Goal: Information Seeking & Learning: Understand process/instructions

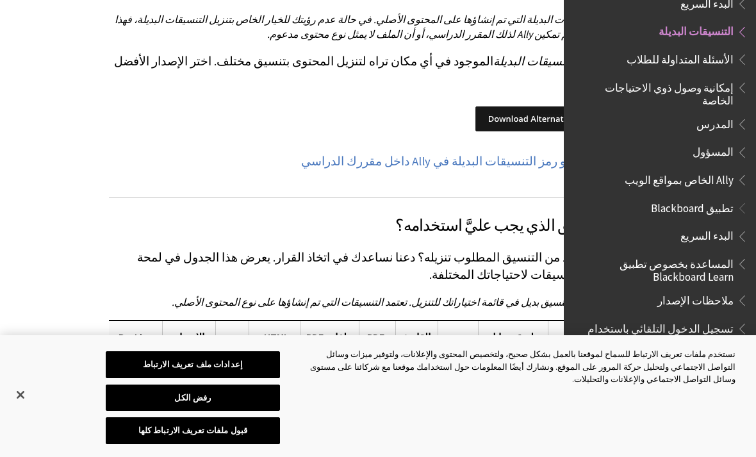
click at [138, 141] on div "راجع كيف يبدو رمز التنسيقات البديلة في Ally داخل مقررك الدراسي" at bounding box center [378, 161] width 538 height 41
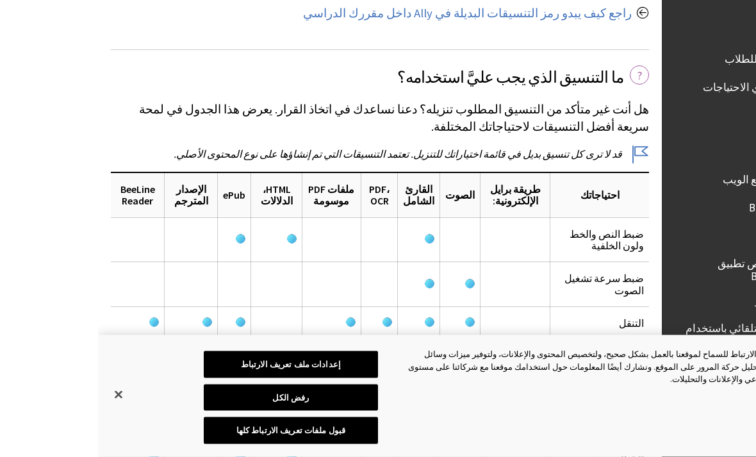
scroll to position [1322, -100]
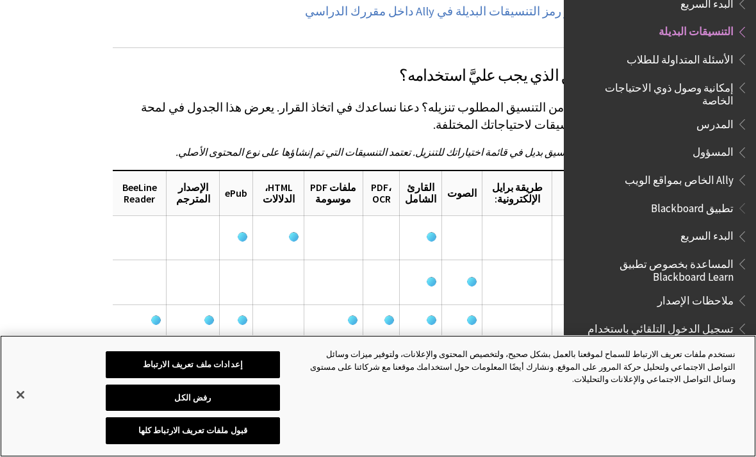
click at [22, 409] on button "إغلاق" at bounding box center [20, 395] width 28 height 28
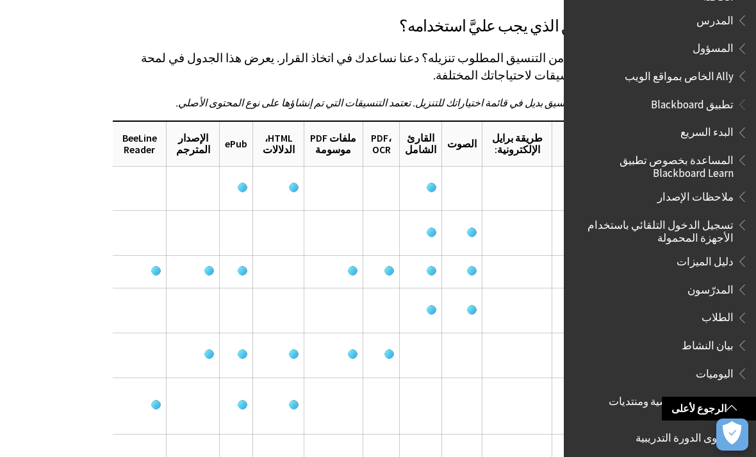
scroll to position [210, 0]
click at [738, 306] on span "Book outline for Blackboard App Help" at bounding box center [740, 314] width 13 height 16
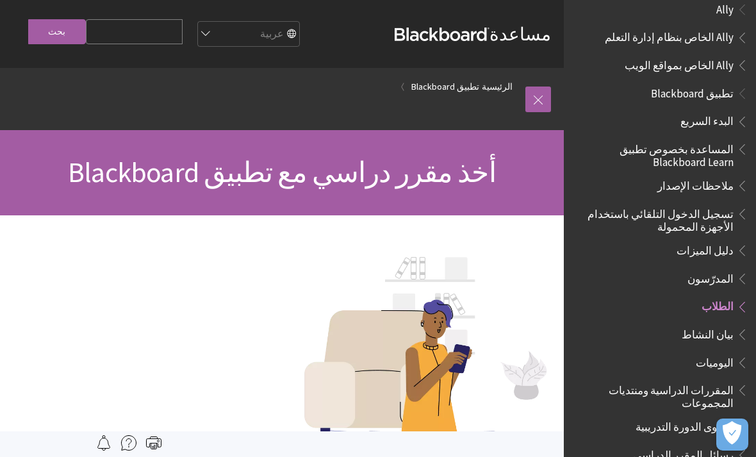
scroll to position [18, 0]
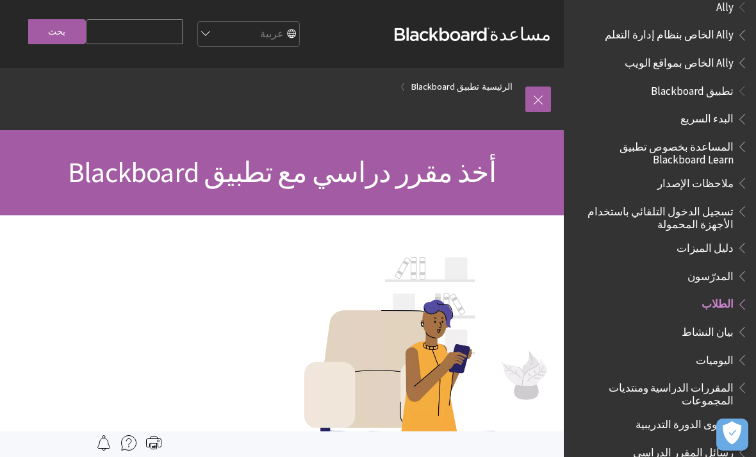
click at [714, 84] on span "تطبيق Blackboard" at bounding box center [692, 88] width 83 height 17
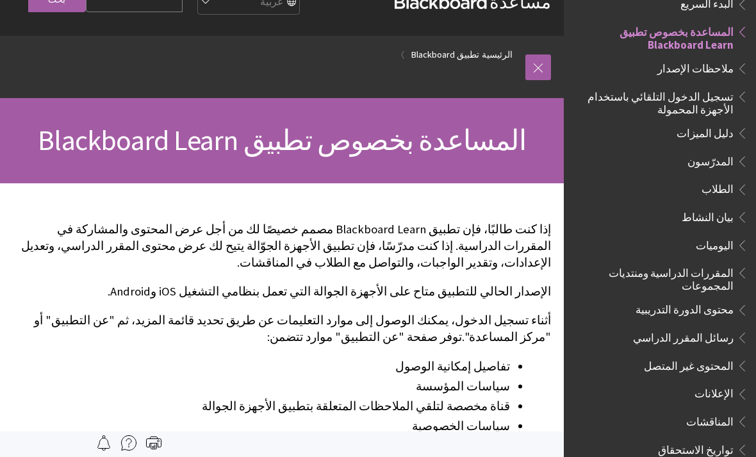
scroll to position [30, 0]
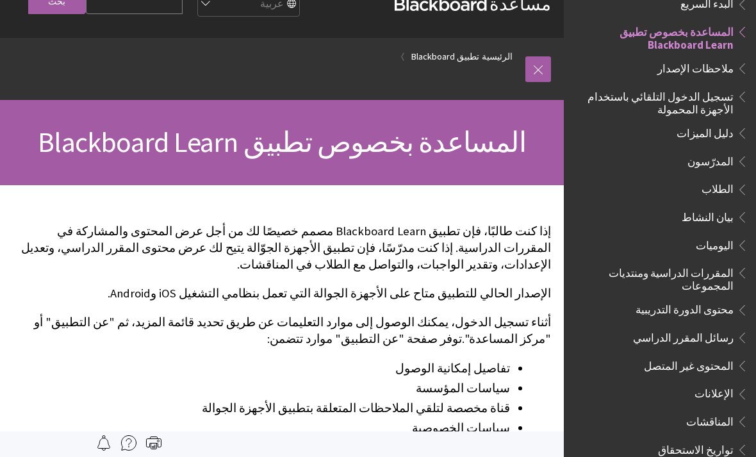
click at [543, 56] on div at bounding box center [544, 68] width 13 height 49
click at [536, 69] on link at bounding box center [538, 69] width 26 height 26
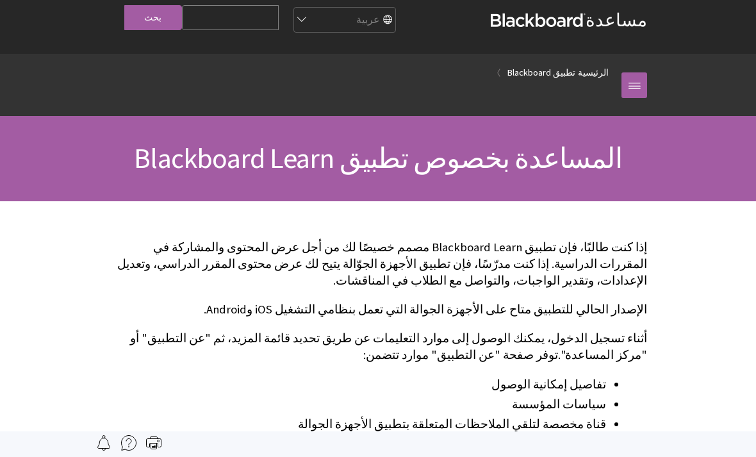
scroll to position [0, 0]
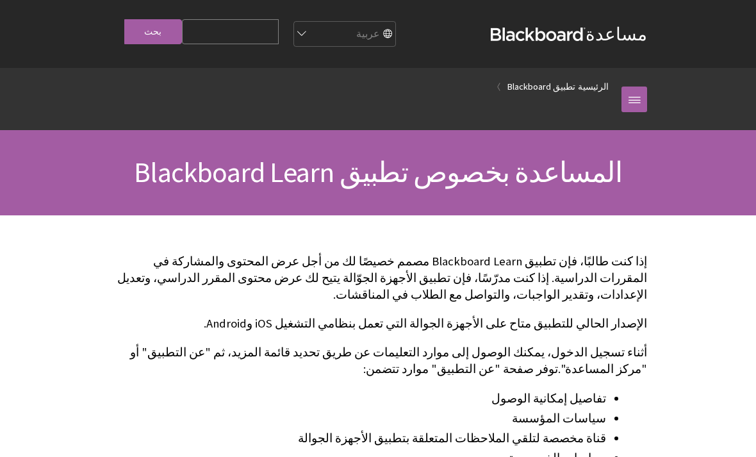
click at [634, 97] on link at bounding box center [635, 100] width 26 height 26
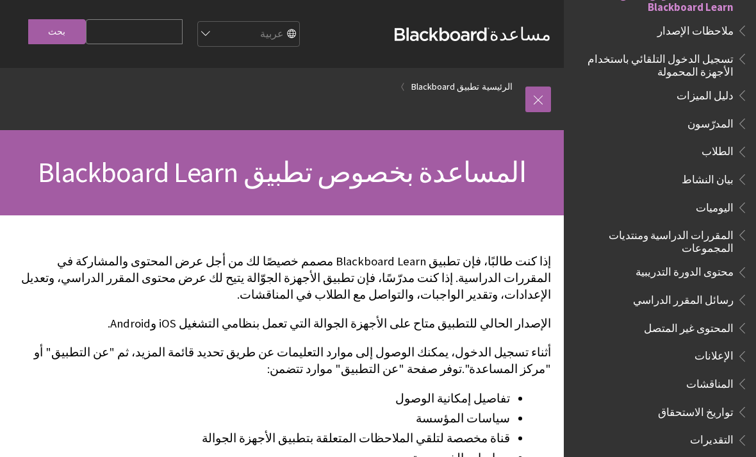
scroll to position [169, 0]
click at [714, 226] on span "المقررات الدراسية ومنتديات المجموعات" at bounding box center [656, 241] width 154 height 30
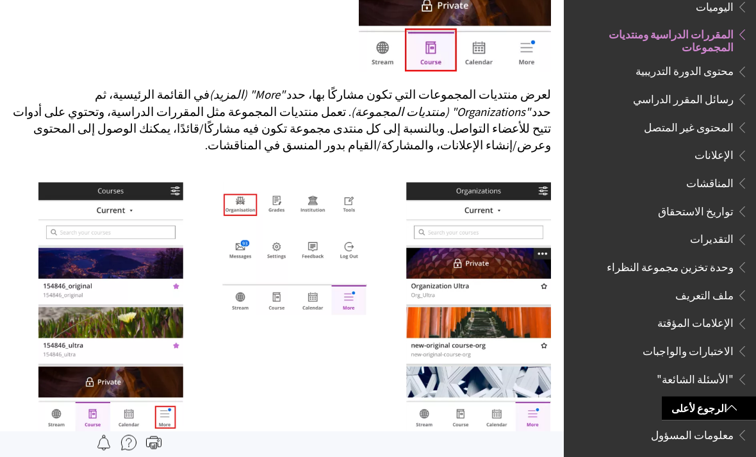
scroll to position [618, 0]
